Goal: Transaction & Acquisition: Purchase product/service

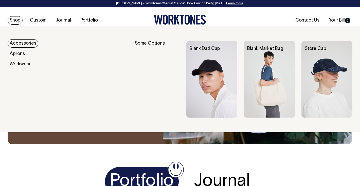
scroll to position [691, 0]
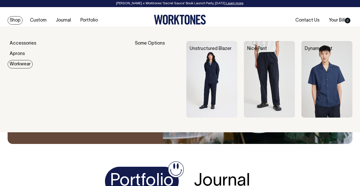
click at [210, 61] on img at bounding box center [211, 79] width 51 height 77
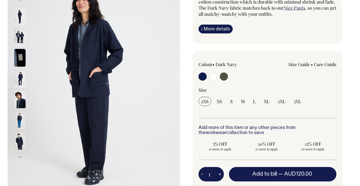
scroll to position [84, 0]
click at [17, 74] on img at bounding box center [19, 79] width 11 height 18
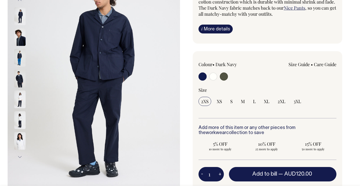
click at [19, 83] on img at bounding box center [19, 79] width 11 height 18
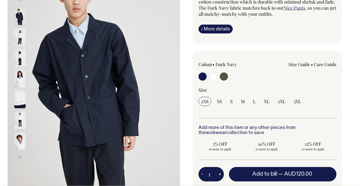
click at [19, 91] on div at bounding box center [26, 99] width 25 height 21
click at [19, 17] on img at bounding box center [19, 16] width 11 height 18
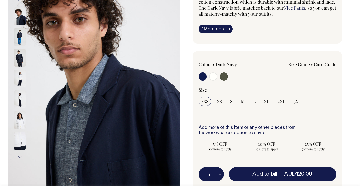
click at [20, 23] on img at bounding box center [19, 16] width 11 height 18
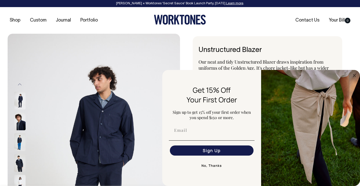
scroll to position [0, 0]
